Goal: Task Accomplishment & Management: Use online tool/utility

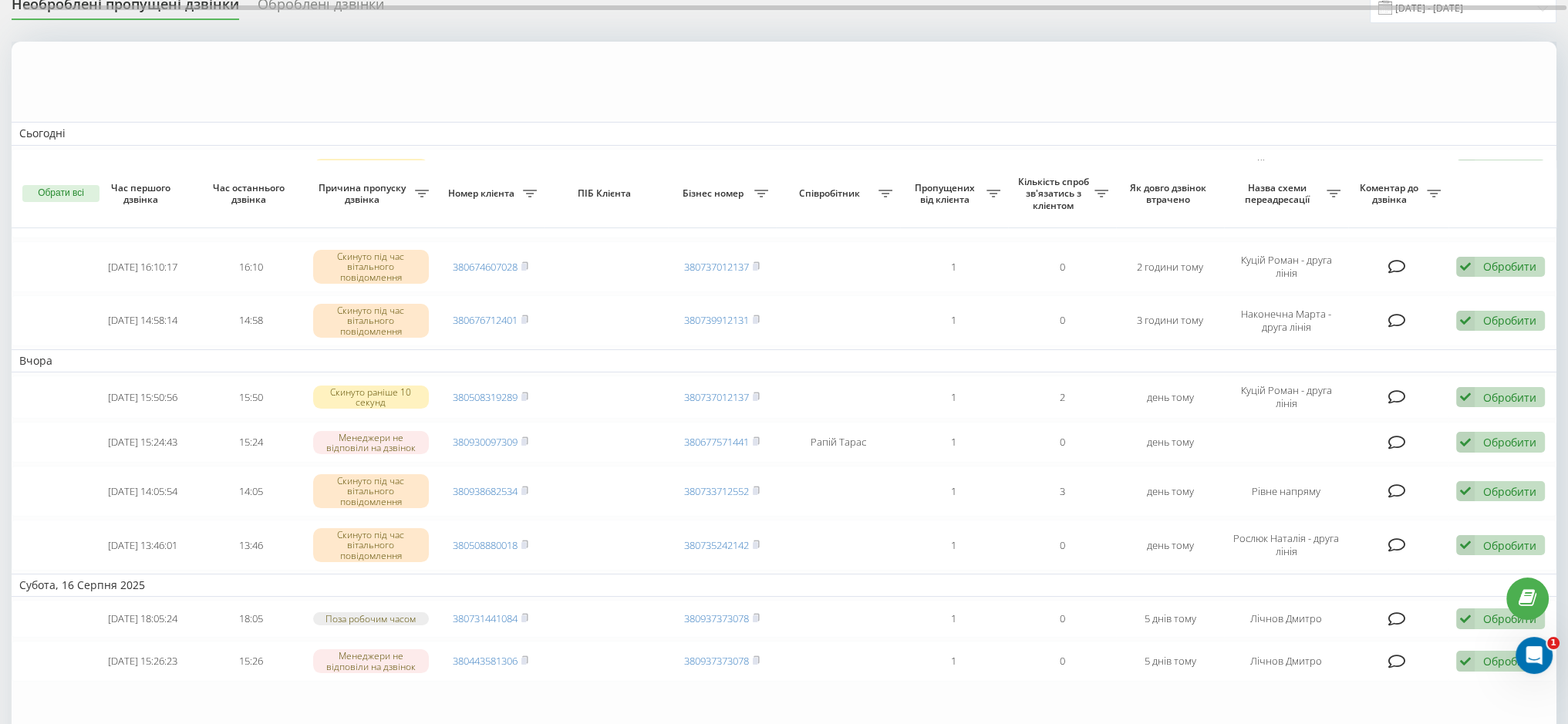
scroll to position [42, 0]
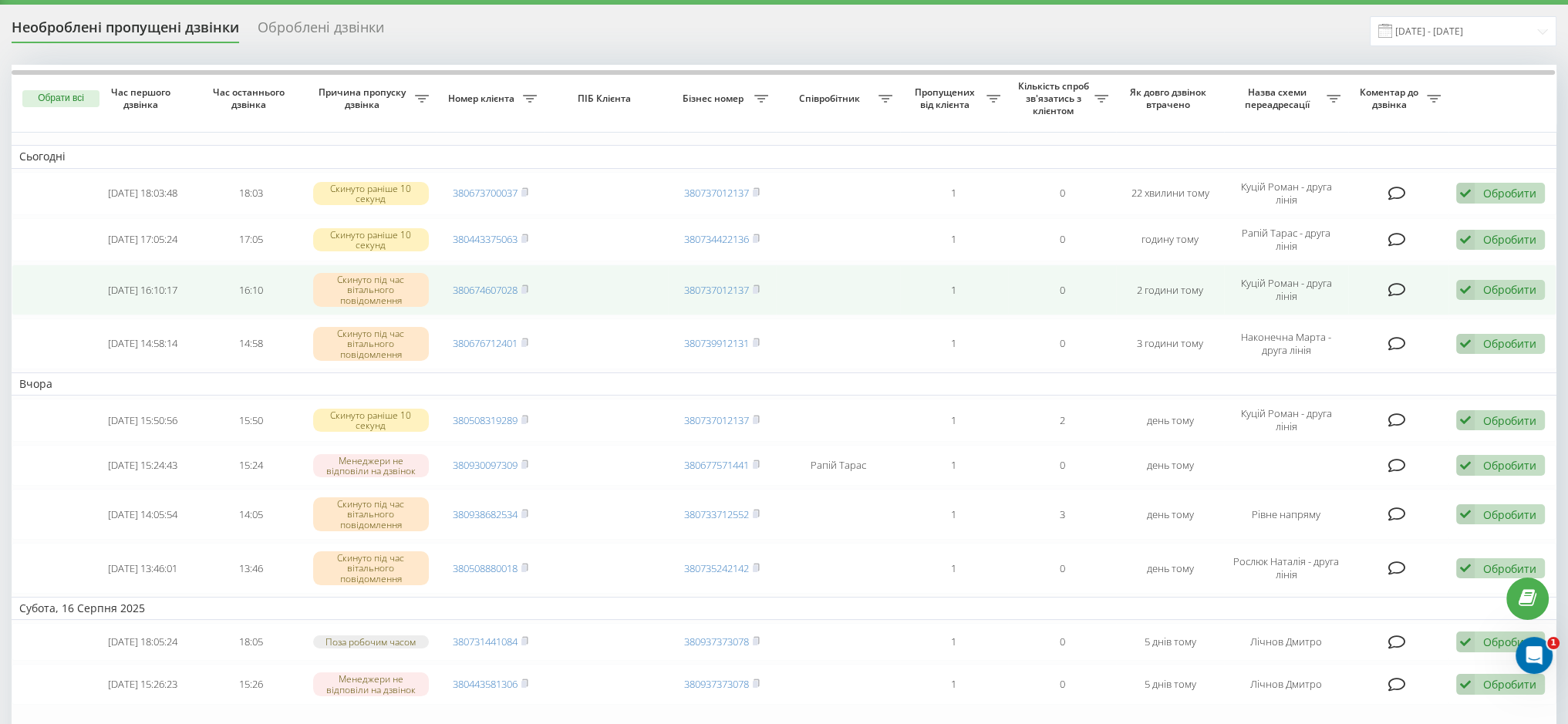
click at [1478, 284] on div "Обробити Не вдалося зв'язатися Зв'язався з клієнтом за допомогою іншого каналу …" at bounding box center [1500, 290] width 88 height 21
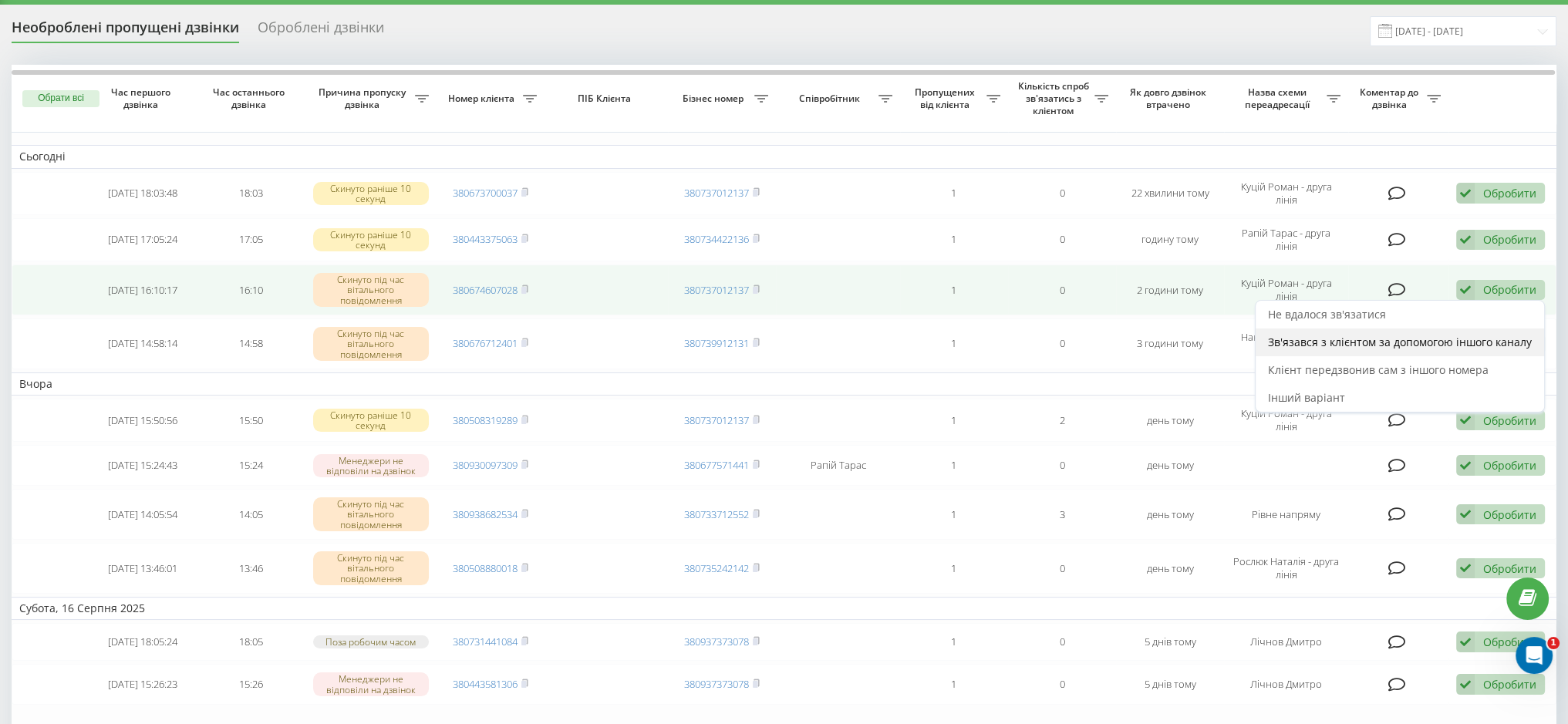
click at [1437, 336] on span "Зв'язався з клієнтом за допомогою іншого каналу" at bounding box center [1400, 342] width 264 height 15
